Goal: Task Accomplishment & Management: Manage account settings

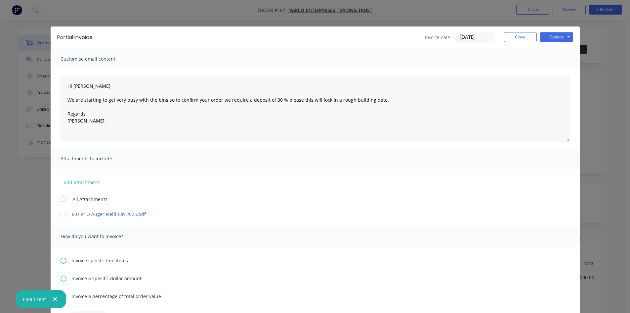
scroll to position [66, 0]
type textarea "Hi [PERSON_NAME] We are starting to get very busy with the bins so to confirm y…"
click at [559, 39] on button "Options" at bounding box center [556, 37] width 33 height 10
click at [553, 71] on button "Email" at bounding box center [561, 70] width 42 height 11
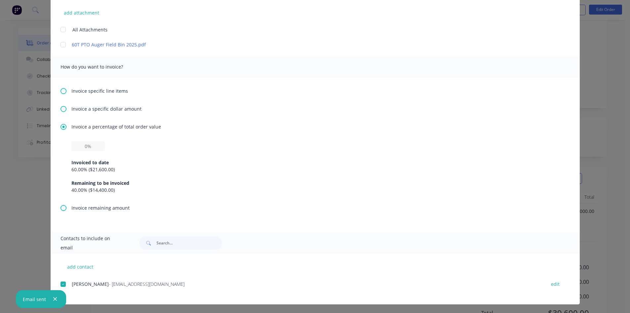
scroll to position [170, 0]
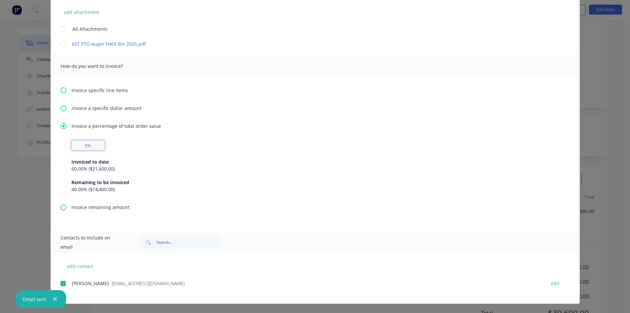
click at [78, 145] on input "text" at bounding box center [87, 145] width 33 height 10
type input "30%"
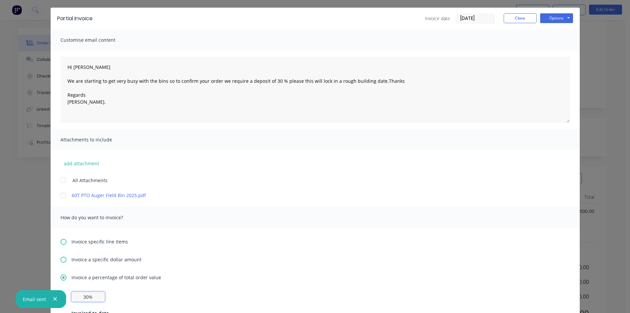
scroll to position [0, 0]
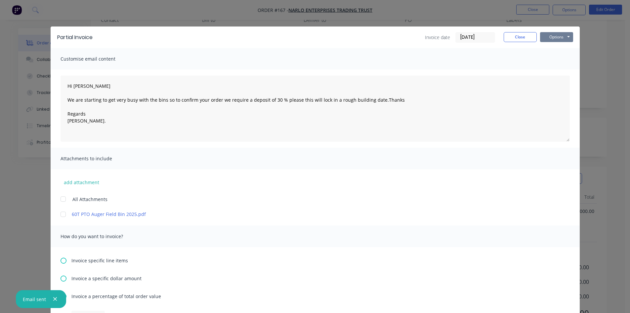
click at [554, 38] on button "Options" at bounding box center [556, 37] width 33 height 10
click at [551, 70] on button "Email" at bounding box center [561, 70] width 42 height 11
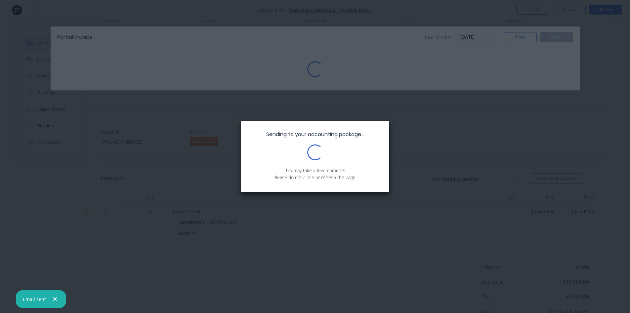
click at [53, 298] on icon "button" at bounding box center [55, 299] width 4 height 6
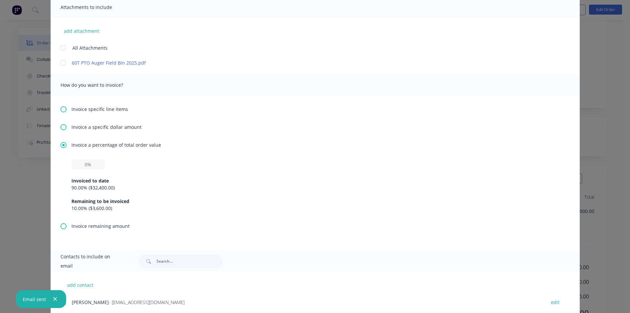
scroll to position [170, 0]
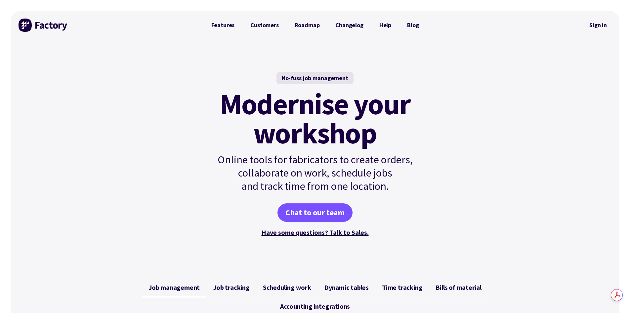
click at [597, 26] on link "Sign in" at bounding box center [598, 25] width 27 height 15
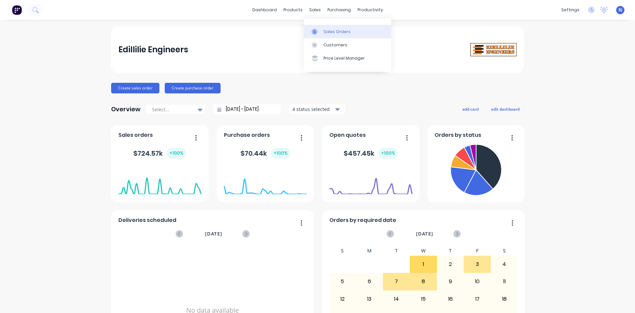
click at [315, 31] on icon at bounding box center [315, 32] width 2 height 4
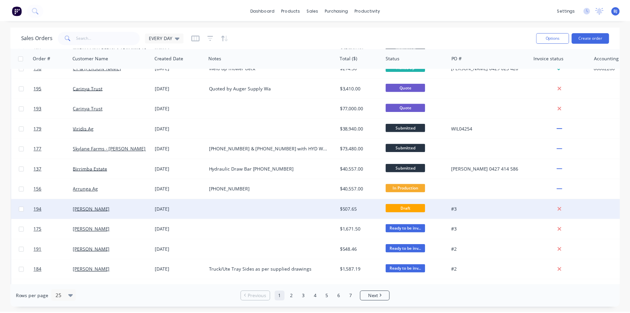
scroll to position [258, 0]
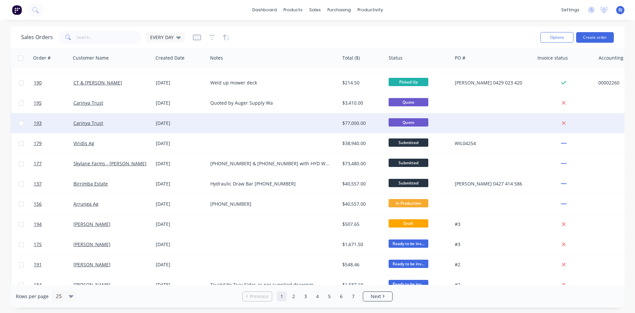
click at [160, 124] on div "01 Oct 2025" at bounding box center [180, 123] width 49 height 7
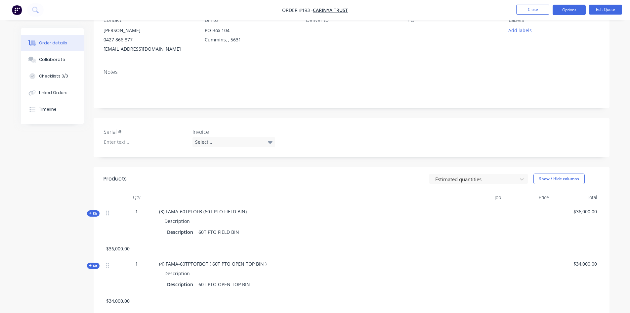
scroll to position [99, 0]
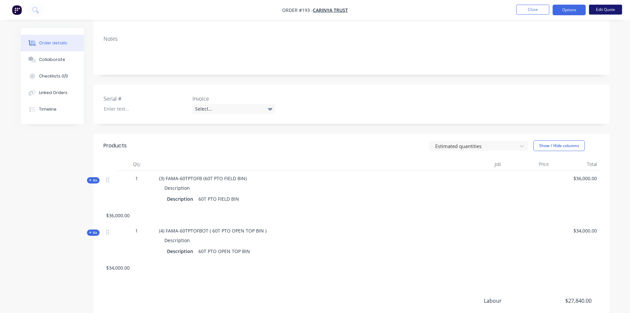
click at [604, 7] on button "Edit Quote" at bounding box center [605, 10] width 33 height 10
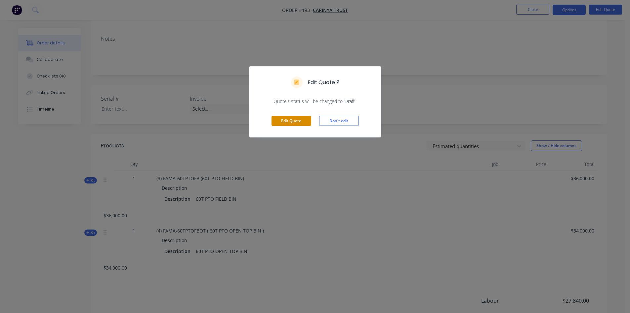
click at [295, 121] on button "Edit Quote" at bounding box center [292, 121] width 40 height 10
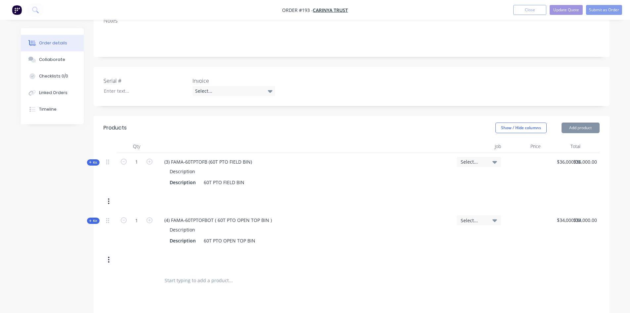
scroll to position [132, 0]
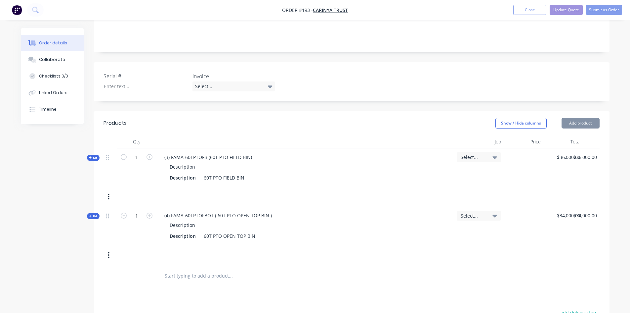
click at [109, 193] on icon "button" at bounding box center [109, 196] width 2 height 7
click at [68, 262] on div "Delete" at bounding box center [85, 267] width 51 height 10
click at [268, 83] on icon at bounding box center [270, 86] width 5 height 7
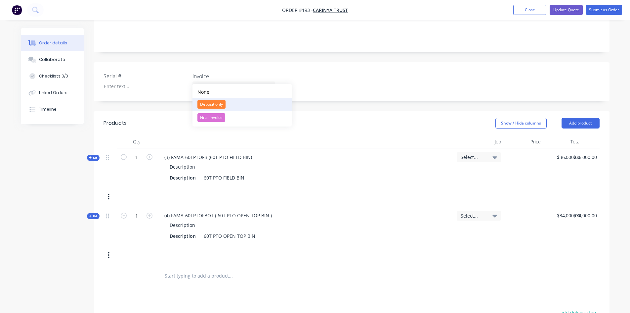
click at [211, 101] on div "Deposit only" at bounding box center [212, 104] width 28 height 9
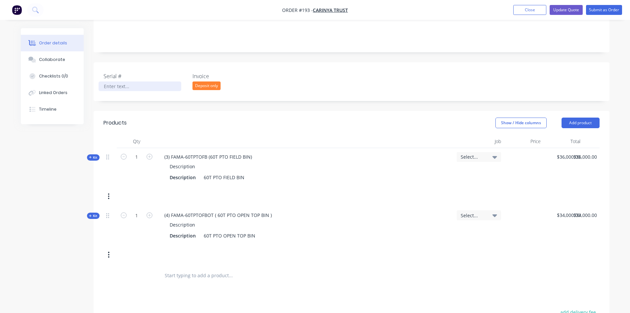
click at [127, 81] on div at bounding box center [140, 86] width 83 height 10
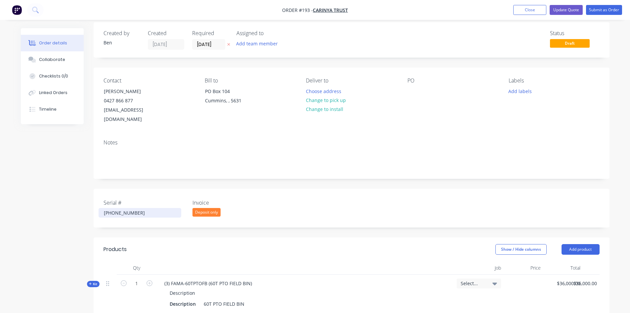
scroll to position [0, 0]
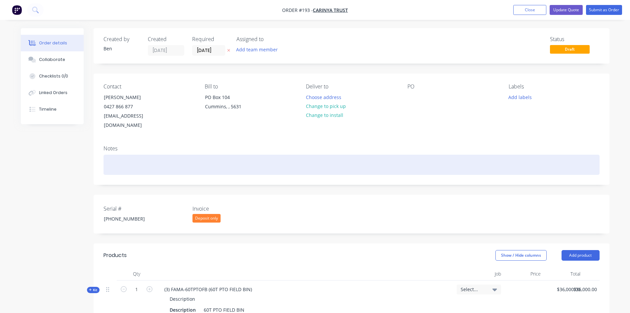
click at [113, 155] on div at bounding box center [352, 164] width 496 height 20
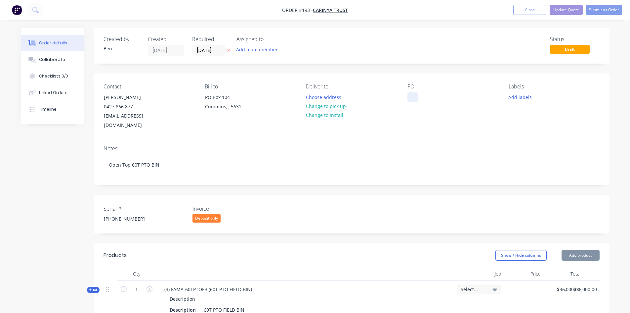
click at [408, 93] on div at bounding box center [413, 97] width 11 height 10
click at [596, 11] on button "Submit as Order" at bounding box center [604, 10] width 36 height 10
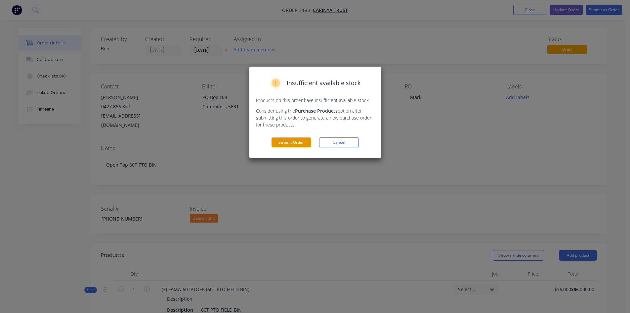
click at [296, 139] on button "Submit Order" at bounding box center [292, 142] width 40 height 10
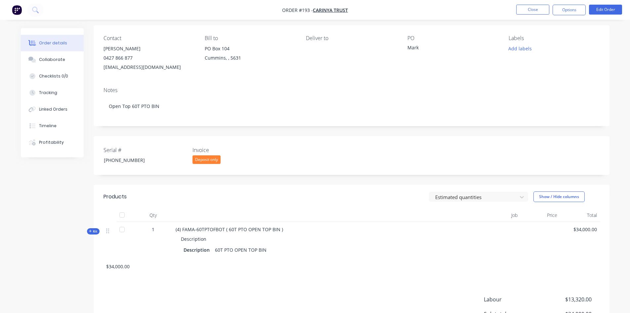
scroll to position [46, 0]
click at [582, 11] on button "Options" at bounding box center [569, 10] width 33 height 11
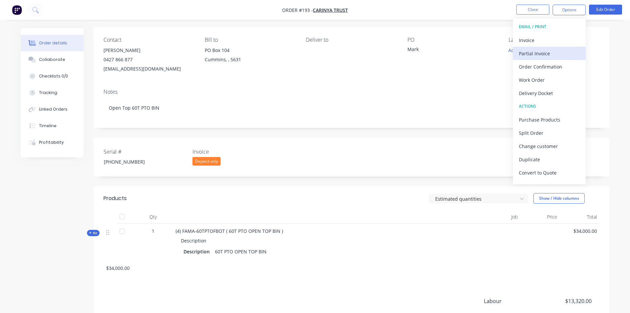
click at [538, 52] on div "Partial Invoice" at bounding box center [549, 54] width 61 height 10
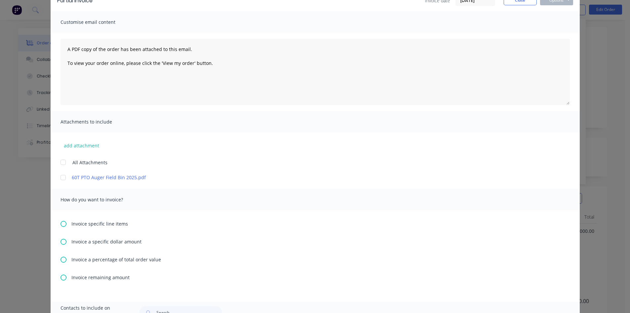
scroll to position [99, 0]
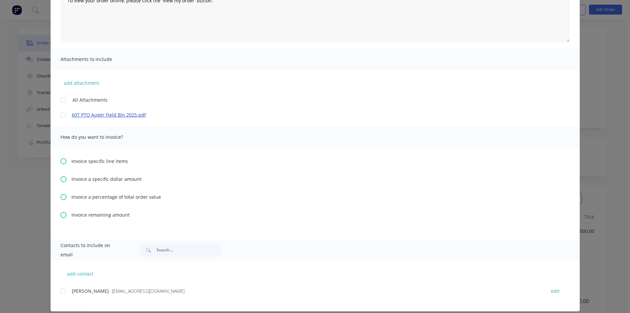
drag, startPoint x: 61, startPoint y: 196, endPoint x: 69, endPoint y: 212, distance: 18.4
click at [61, 196] on icon at bounding box center [64, 197] width 6 height 6
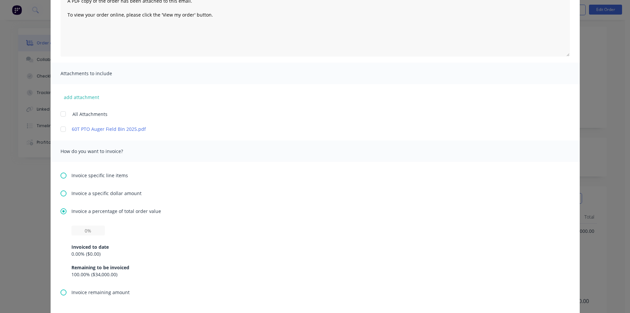
scroll to position [132, 0]
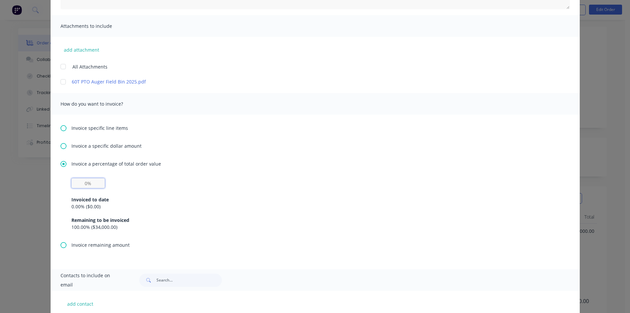
click at [91, 182] on input "text" at bounding box center [87, 183] width 33 height 10
type input "30%"
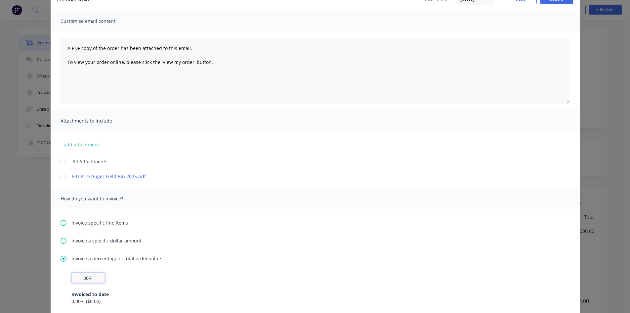
scroll to position [0, 0]
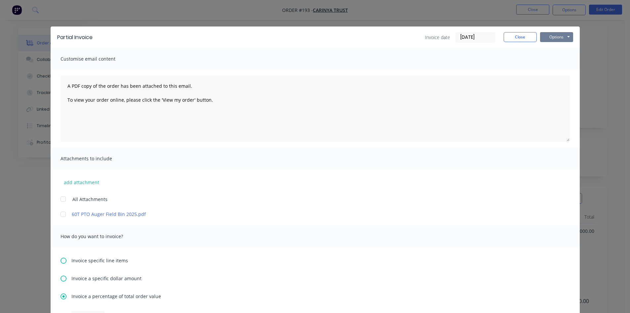
click at [549, 36] on button "Options" at bounding box center [556, 37] width 33 height 10
click at [556, 49] on button "Preview" at bounding box center [561, 48] width 42 height 11
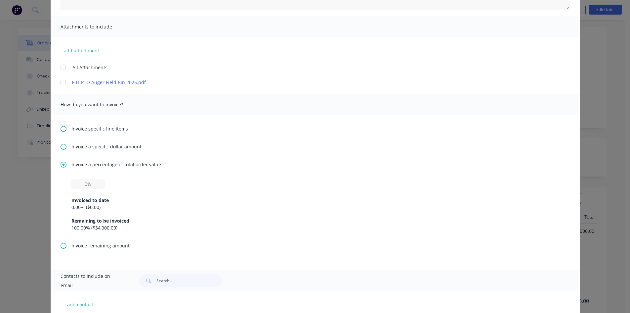
scroll to position [132, 0]
click at [82, 183] on input "text" at bounding box center [87, 183] width 33 height 10
type input "30%"
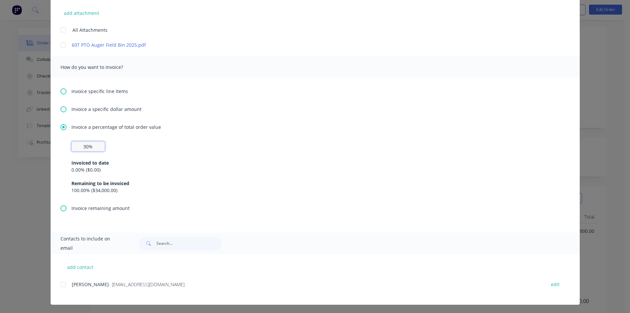
scroll to position [170, 0]
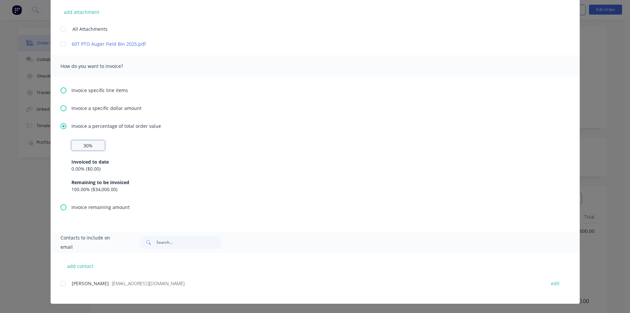
drag, startPoint x: 62, startPoint y: 283, endPoint x: 70, endPoint y: 279, distance: 9.2
click at [64, 282] on div at bounding box center [63, 283] width 13 height 13
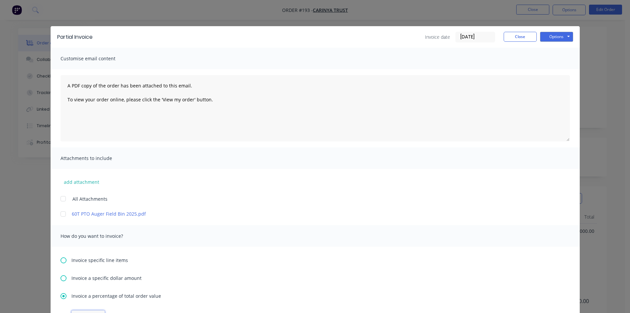
scroll to position [0, 0]
click at [548, 36] on button "Options" at bounding box center [556, 37] width 33 height 10
click at [554, 70] on button "Email" at bounding box center [561, 70] width 42 height 11
drag, startPoint x: 58, startPoint y: 301, endPoint x: 59, endPoint y: 278, distance: 22.9
click at [58, 300] on button "button" at bounding box center [55, 299] width 8 height 8
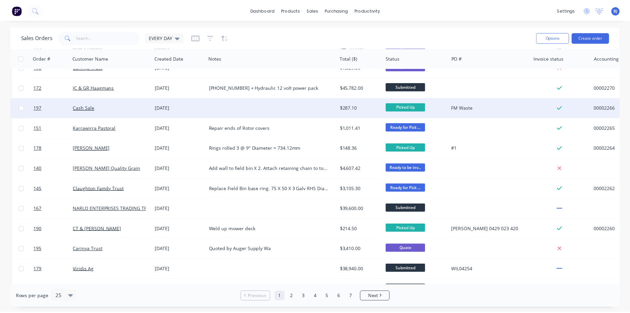
scroll to position [165, 0]
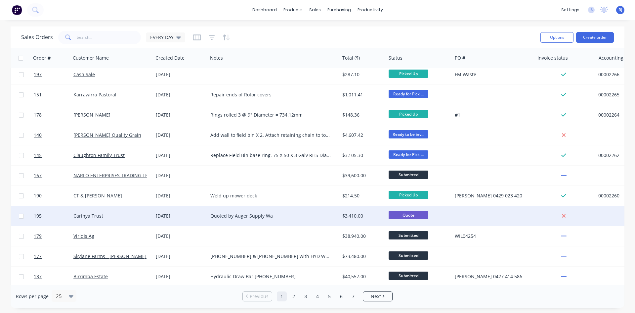
click at [162, 216] on div "02 Oct 2025" at bounding box center [180, 215] width 49 height 7
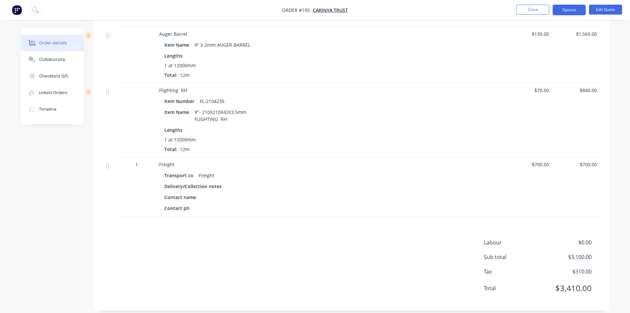
scroll to position [244, 0]
